Goal: Information Seeking & Learning: Learn about a topic

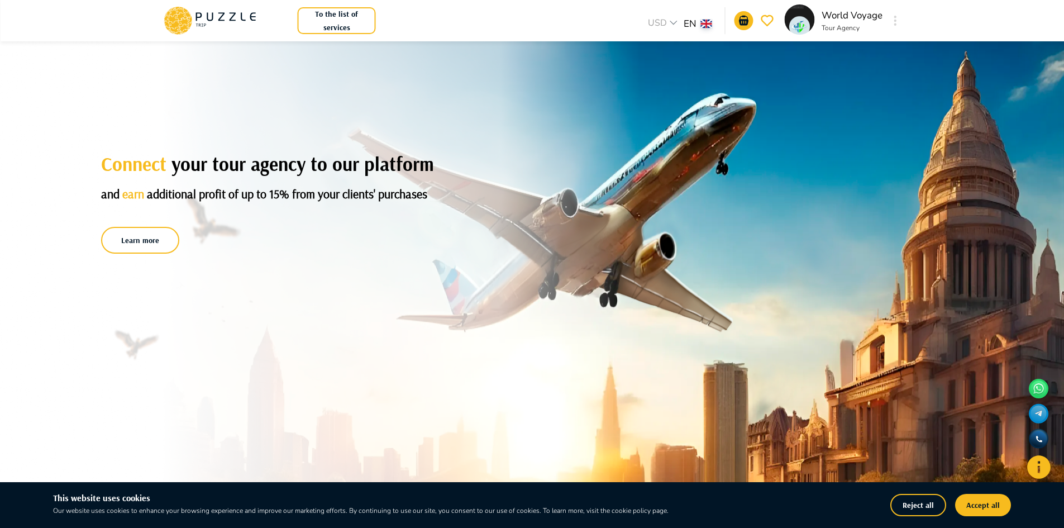
click at [303, 220] on div "Connect your tour agency to our platform and earn additional profit of up to 15…" at bounding box center [367, 204] width 532 height 103
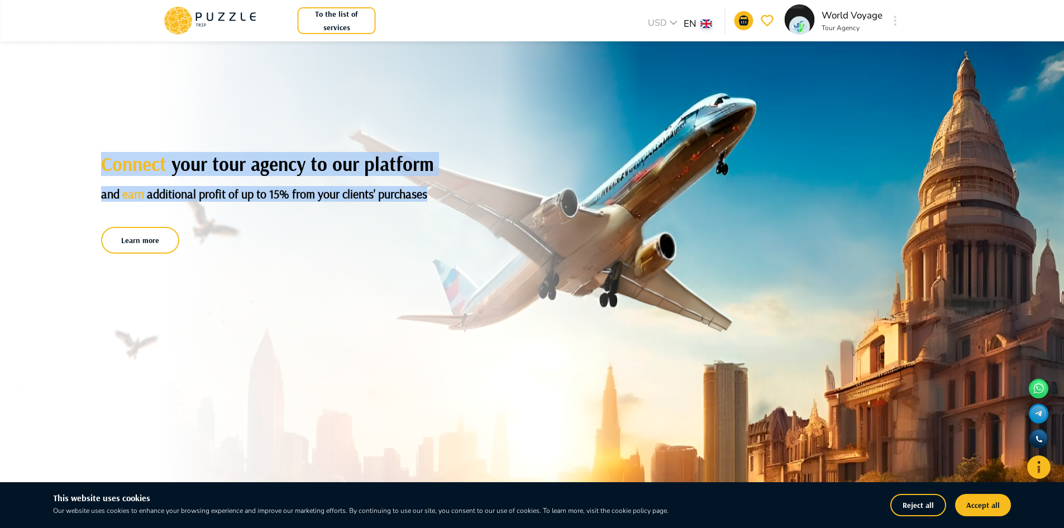
drag, startPoint x: 104, startPoint y: 165, endPoint x: 503, endPoint y: 178, distance: 398.8
click at [492, 177] on div "Connect your tour agency to our platform and earn additional profit of up to 15…" at bounding box center [367, 204] width 532 height 103
click at [489, 168] on h1 "Connect your tour agency to our platform" at bounding box center [367, 164] width 532 height 22
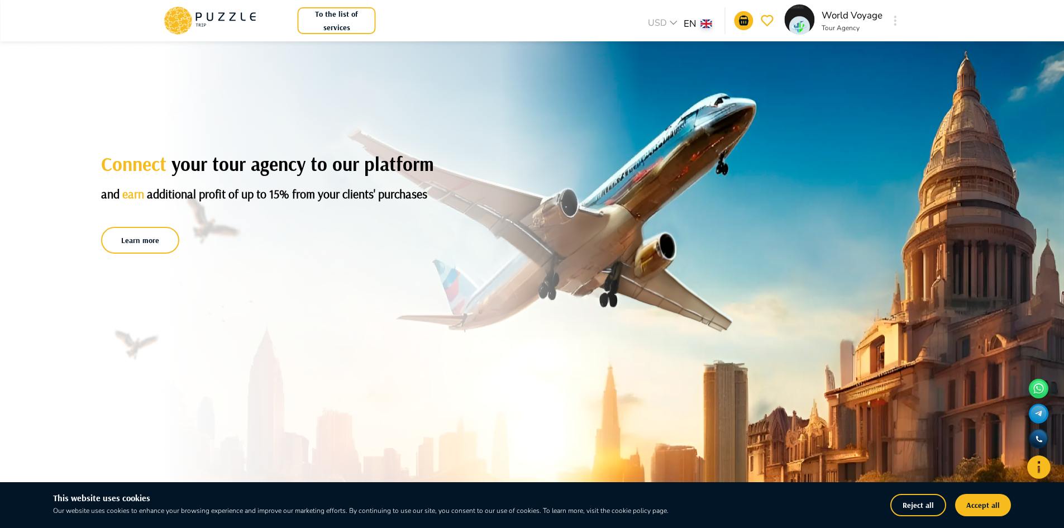
click at [190, 18] on icon at bounding box center [189, 20] width 4 height 8
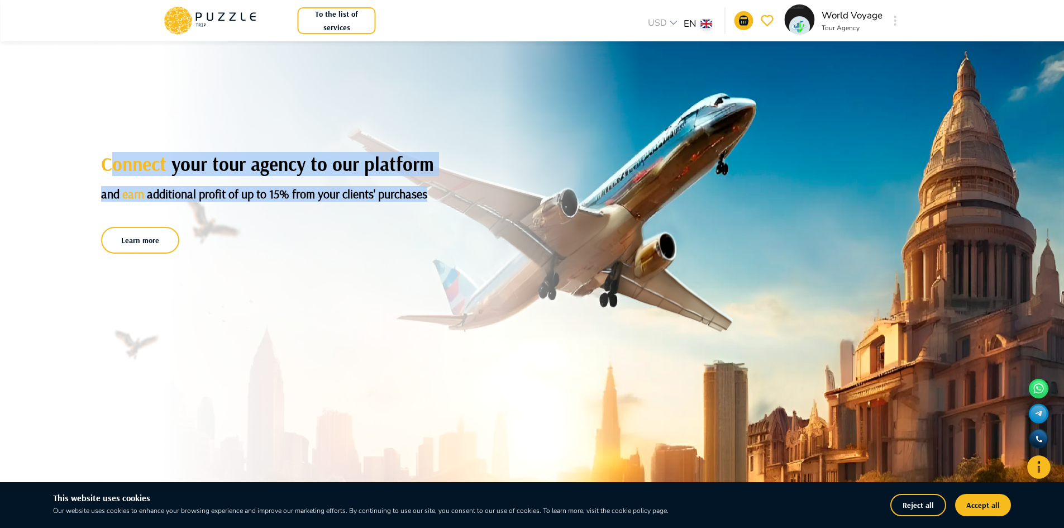
drag, startPoint x: 108, startPoint y: 168, endPoint x: 476, endPoint y: 191, distance: 368.6
click at [475, 190] on div "Connect your tour agency to our platform and earn additional profit of up to 15…" at bounding box center [367, 204] width 532 height 103
drag, startPoint x: 489, startPoint y: 193, endPoint x: 472, endPoint y: 197, distance: 17.3
click at [487, 194] on div "Connect your tour agency to our platform and earn additional profit of up to 15…" at bounding box center [367, 204] width 532 height 103
click at [141, 167] on span "Connect" at bounding box center [136, 164] width 70 height 24
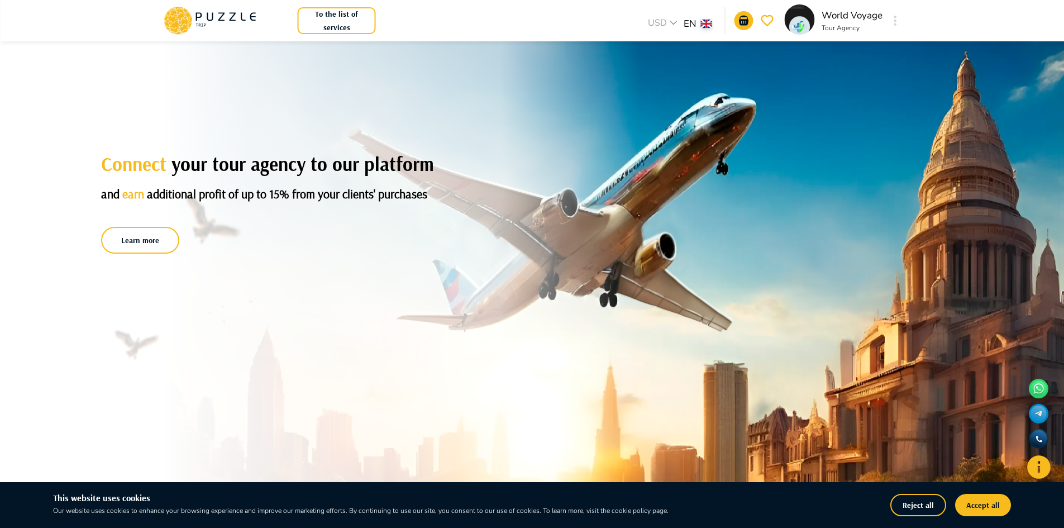
click at [112, 163] on span "Connect" at bounding box center [136, 164] width 70 height 24
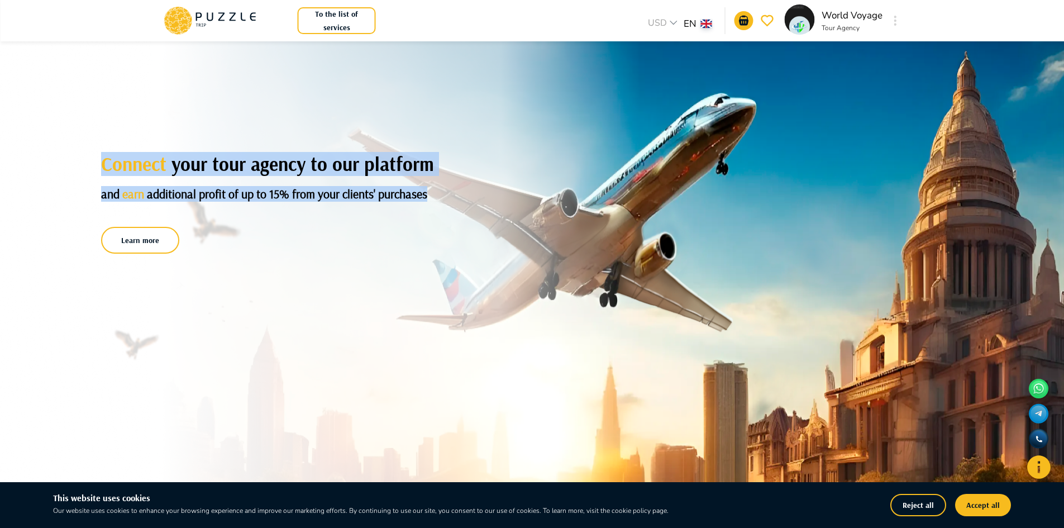
drag, startPoint x: 104, startPoint y: 163, endPoint x: 489, endPoint y: 183, distance: 384.6
click at [477, 182] on div "Connect your tour agency to our platform and earn additional profit of up to 15…" at bounding box center [367, 204] width 532 height 103
click at [508, 184] on div "Connect your tour agency to our platform and earn additional profit of up to 15…" at bounding box center [367, 204] width 532 height 103
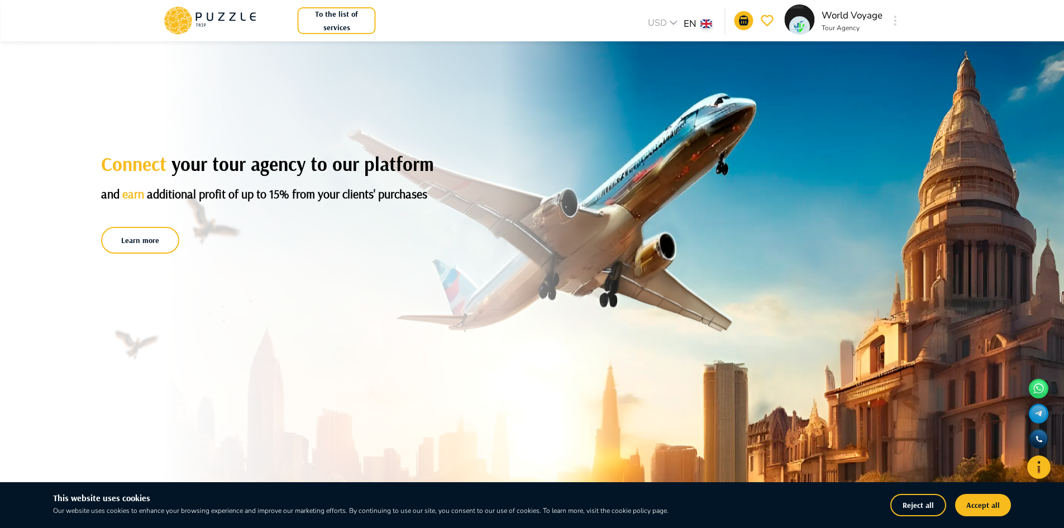
click at [307, 338] on div at bounding box center [532, 284] width 1064 height 486
